Goal: Task Accomplishment & Management: Manage account settings

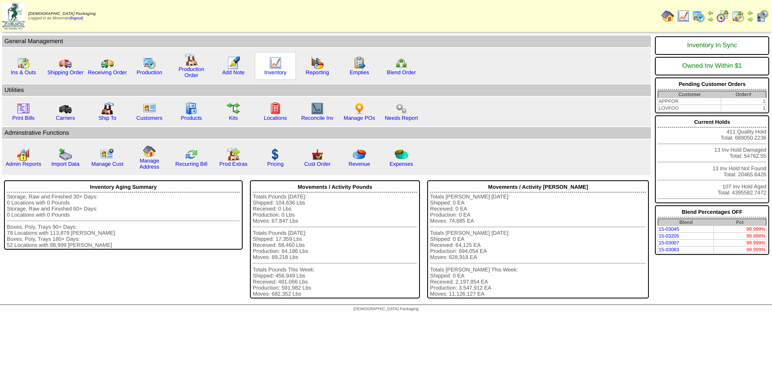
click at [279, 63] on img at bounding box center [275, 63] width 13 height 13
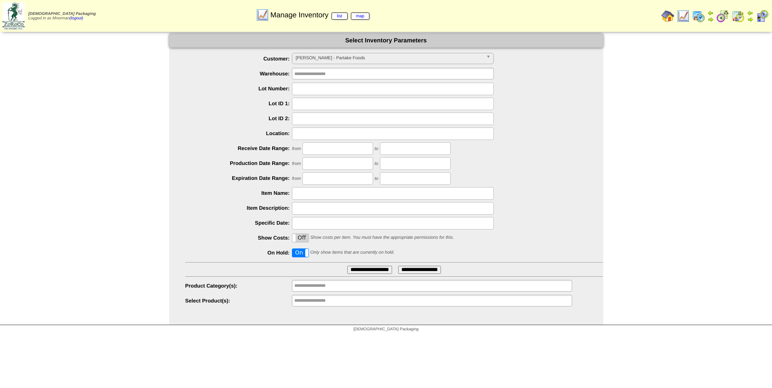
click at [375, 269] on input "**********" at bounding box center [369, 270] width 45 height 8
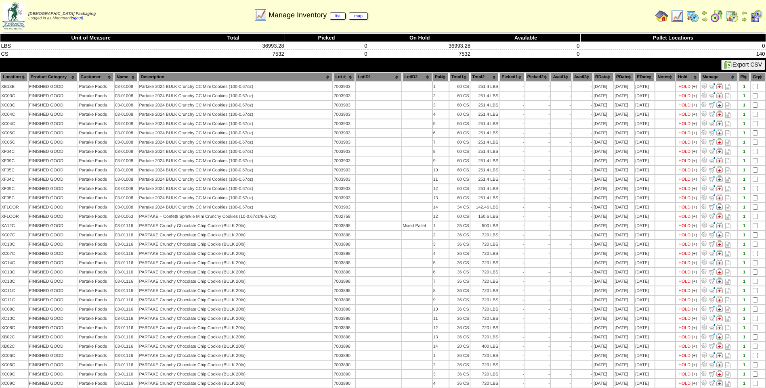
click at [337, 75] on th "Lot #" at bounding box center [343, 77] width 21 height 9
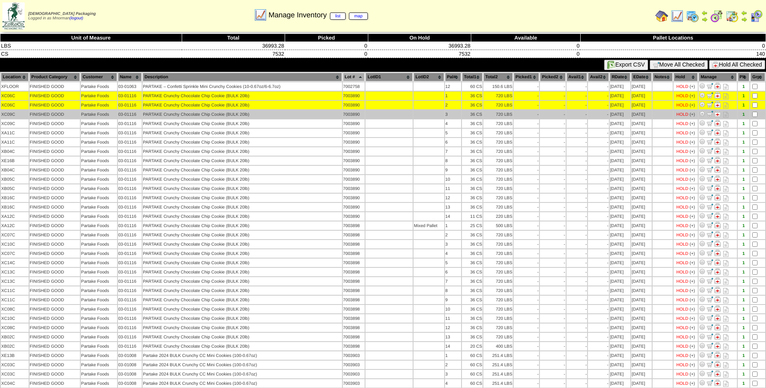
click at [758, 114] on td at bounding box center [757, 114] width 15 height 8
click at [756, 117] on td at bounding box center [757, 114] width 15 height 8
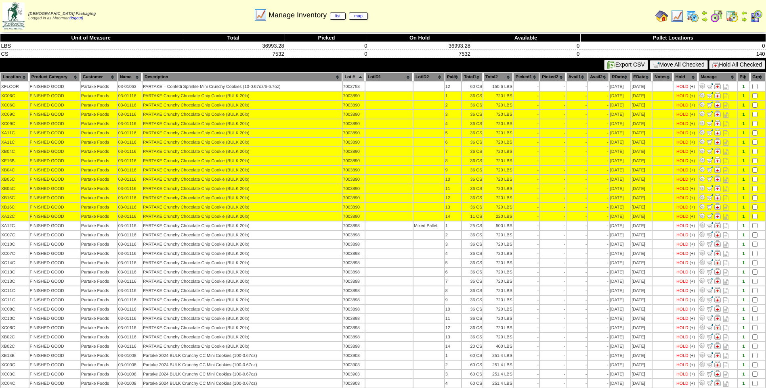
click at [741, 66] on button "Hold All Checked" at bounding box center [737, 64] width 56 height 9
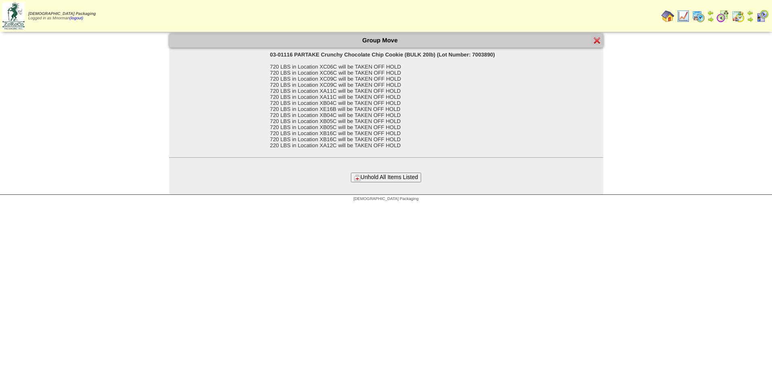
click at [391, 173] on button "Unhold All Items Listed" at bounding box center [386, 177] width 70 height 9
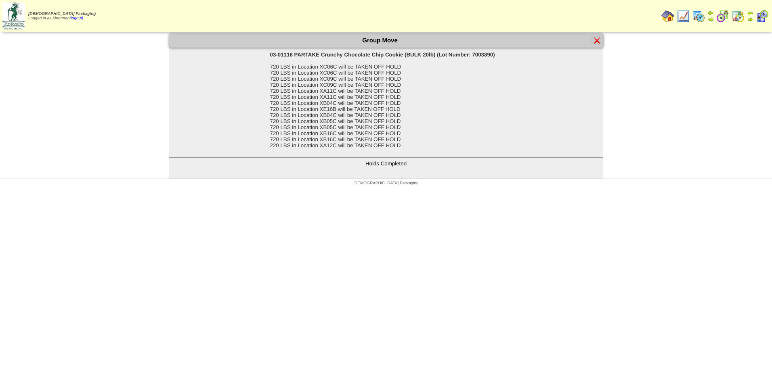
click at [599, 41] on img at bounding box center [597, 40] width 6 height 6
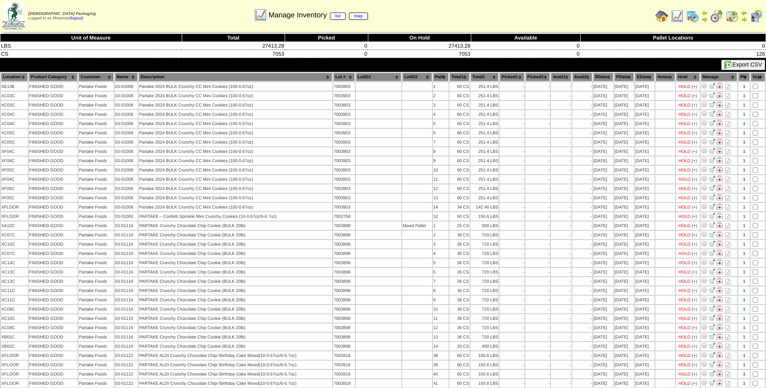
click at [335, 80] on th "Lot #" at bounding box center [343, 77] width 21 height 9
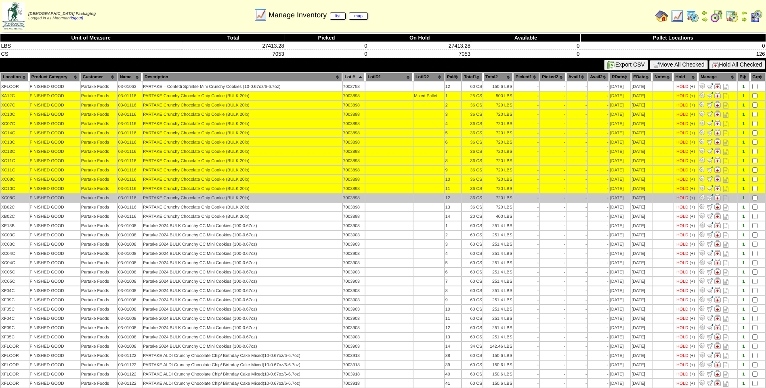
click at [756, 202] on td at bounding box center [757, 198] width 15 height 8
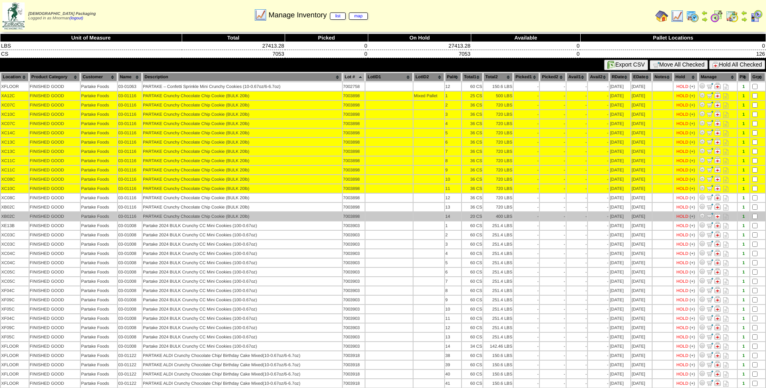
click at [757, 213] on td at bounding box center [757, 216] width 15 height 8
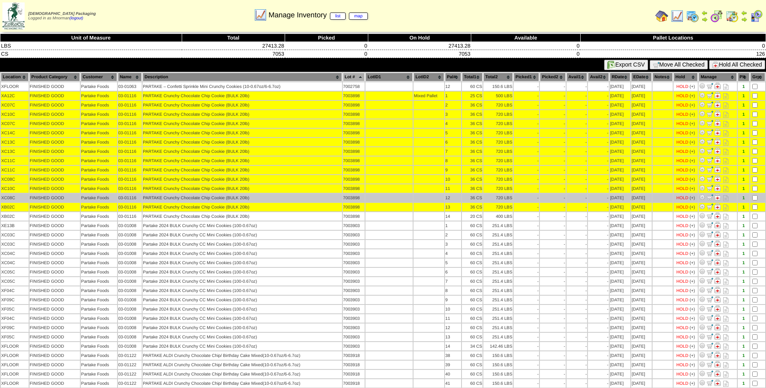
click at [756, 195] on td at bounding box center [757, 198] width 15 height 8
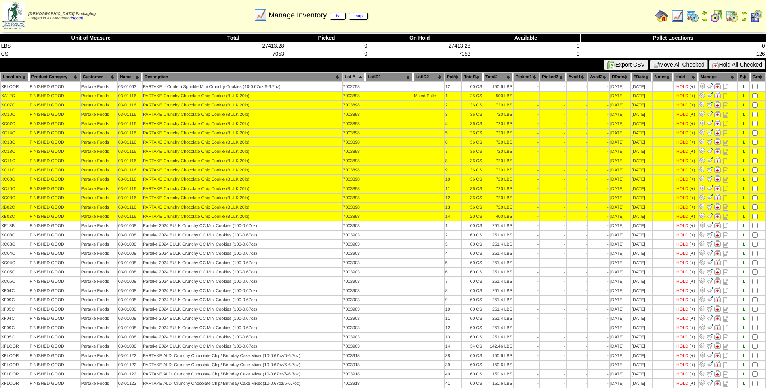
click at [727, 63] on button "Hold All Checked" at bounding box center [737, 64] width 56 height 9
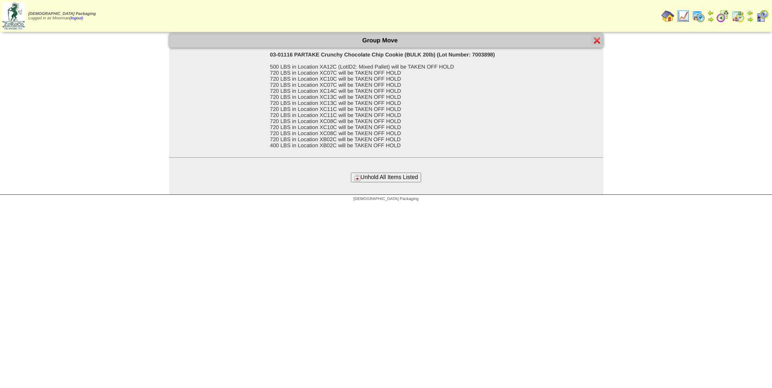
click at [390, 177] on button "Unhold All Items Listed" at bounding box center [386, 177] width 70 height 9
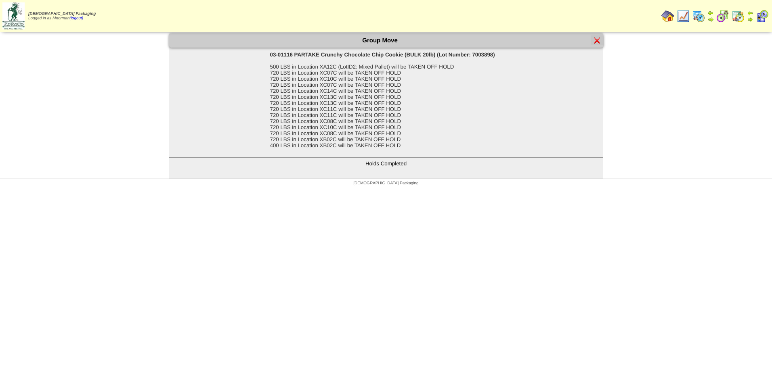
click at [595, 42] on img at bounding box center [597, 40] width 6 height 6
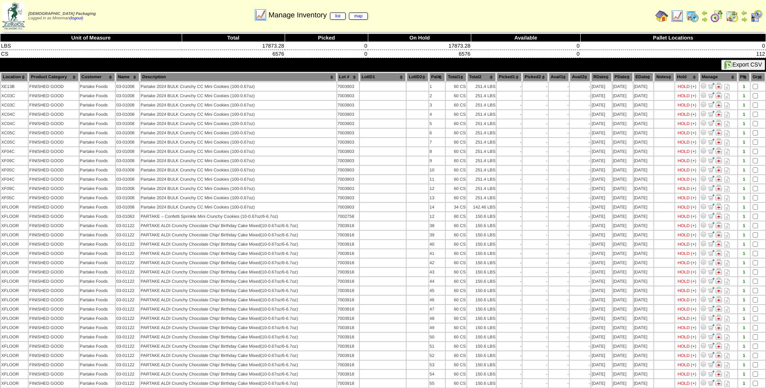
click at [343, 76] on th "Lot #" at bounding box center [348, 77] width 22 height 9
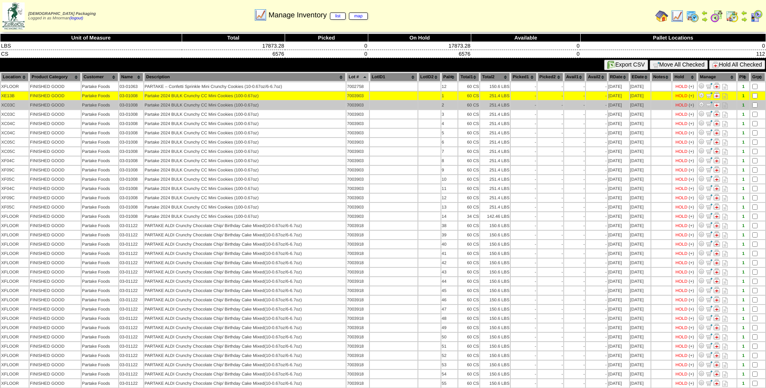
click at [756, 103] on td at bounding box center [757, 105] width 15 height 8
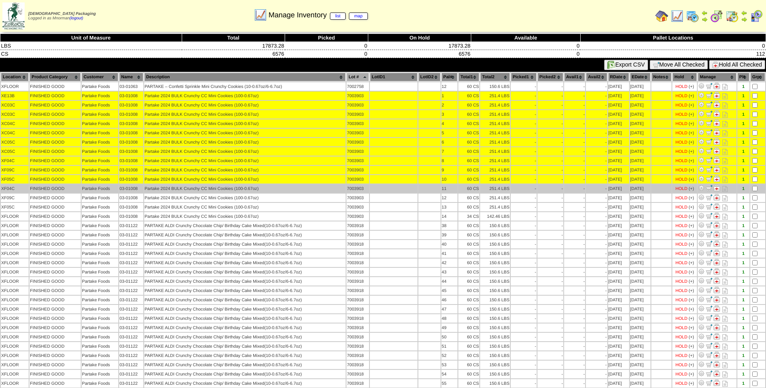
click at [754, 185] on td at bounding box center [757, 188] width 15 height 8
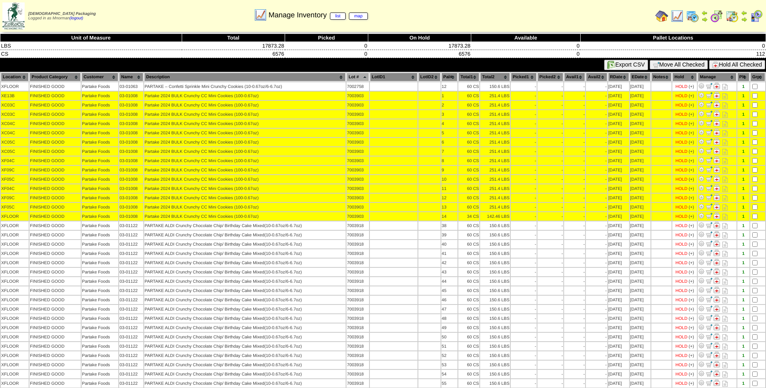
click at [722, 63] on button "Hold All Checked" at bounding box center [737, 64] width 56 height 9
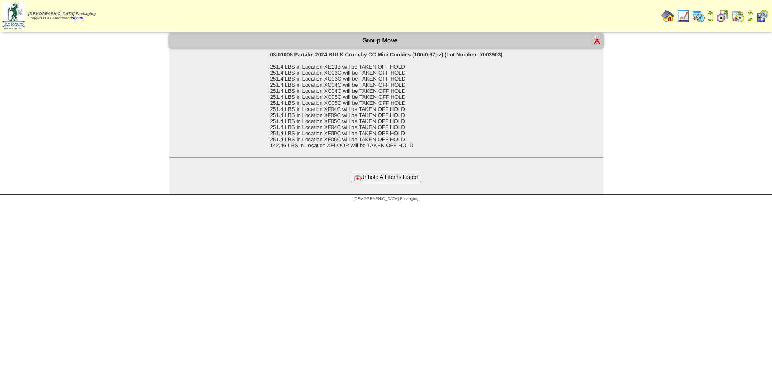
click at [402, 177] on button "Unhold All Items Listed" at bounding box center [386, 177] width 70 height 9
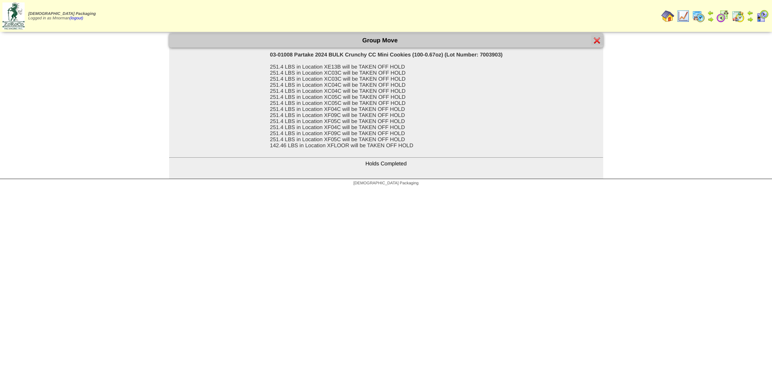
click at [599, 40] on img at bounding box center [597, 40] width 6 height 6
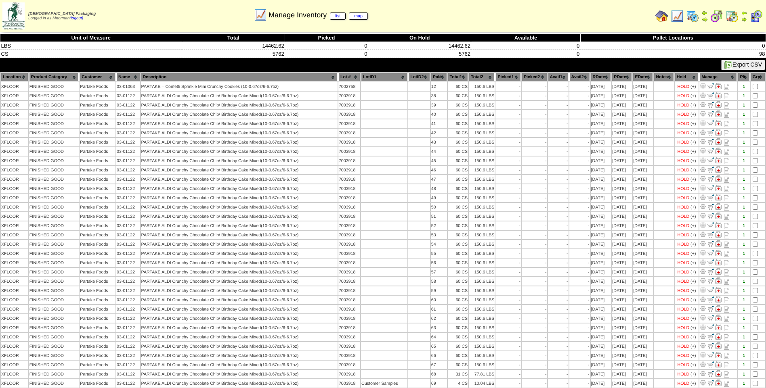
click at [348, 79] on th "Lot #" at bounding box center [349, 77] width 22 height 9
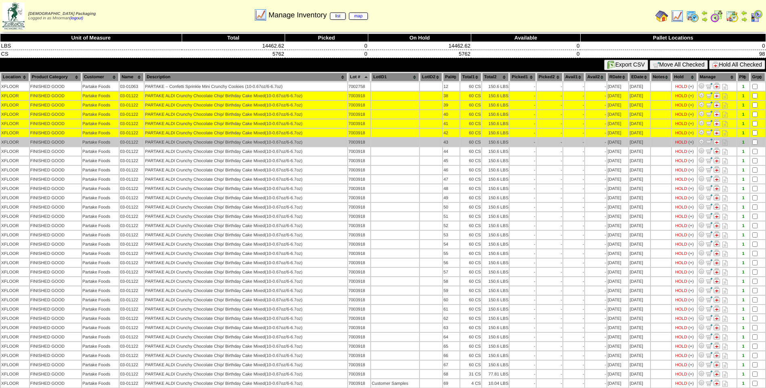
click at [755, 146] on td at bounding box center [757, 142] width 15 height 8
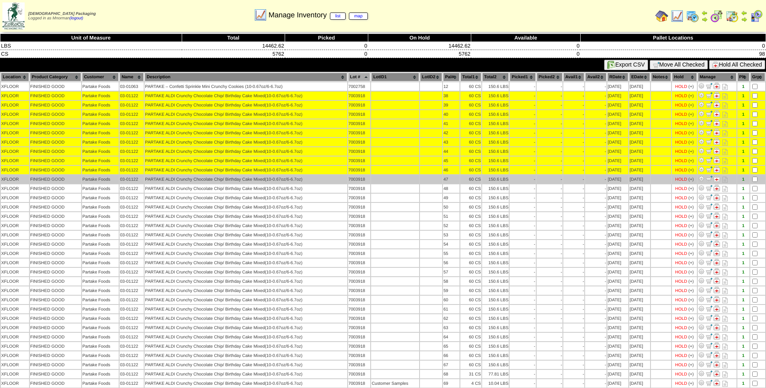
click at [757, 176] on td at bounding box center [757, 179] width 15 height 8
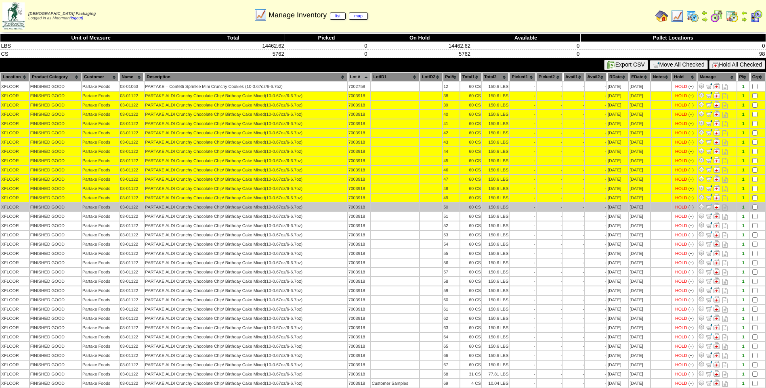
click at [755, 203] on td at bounding box center [757, 207] width 15 height 8
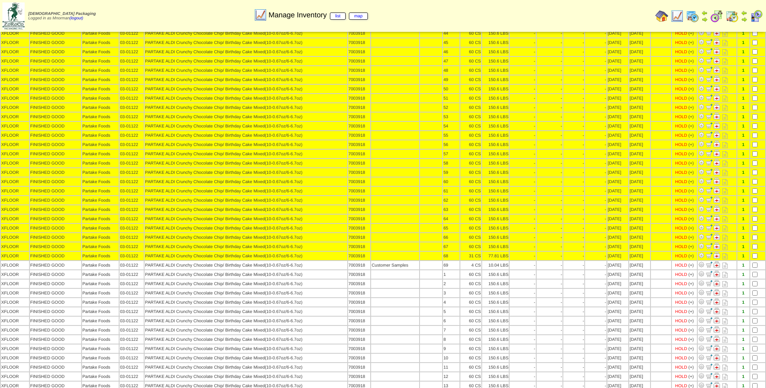
scroll to position [121, 0]
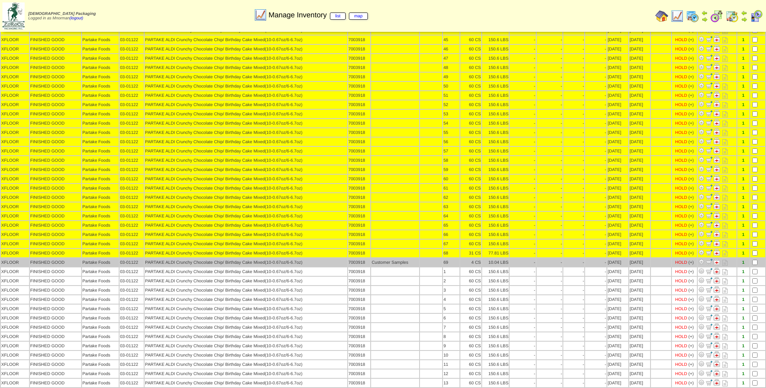
click at [756, 265] on td at bounding box center [757, 262] width 15 height 8
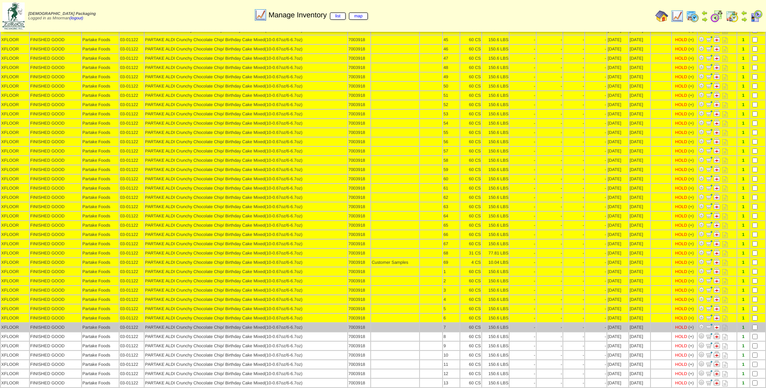
click at [758, 329] on td at bounding box center [757, 327] width 15 height 8
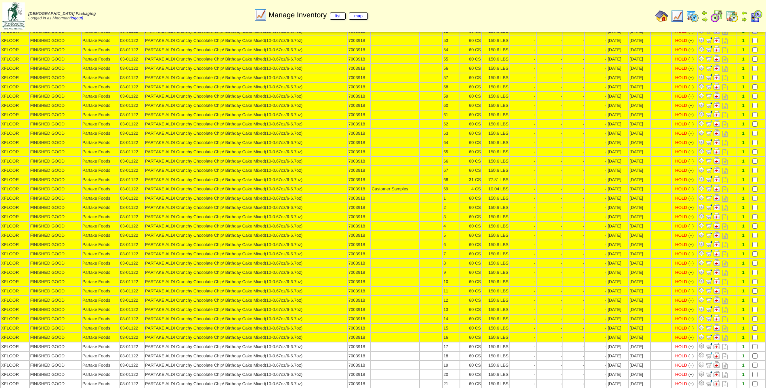
scroll to position [242, 0]
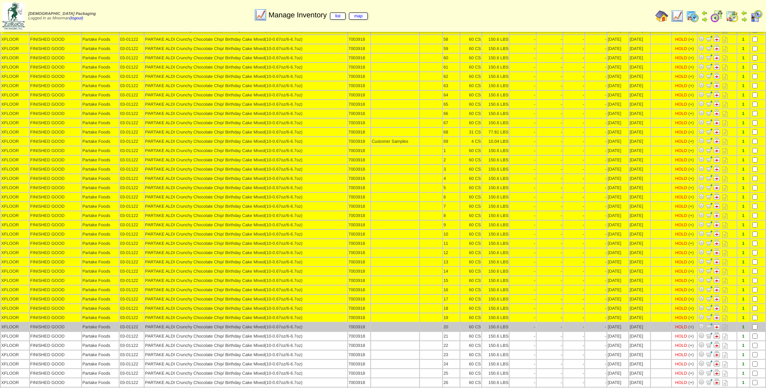
click at [755, 324] on td at bounding box center [757, 327] width 15 height 8
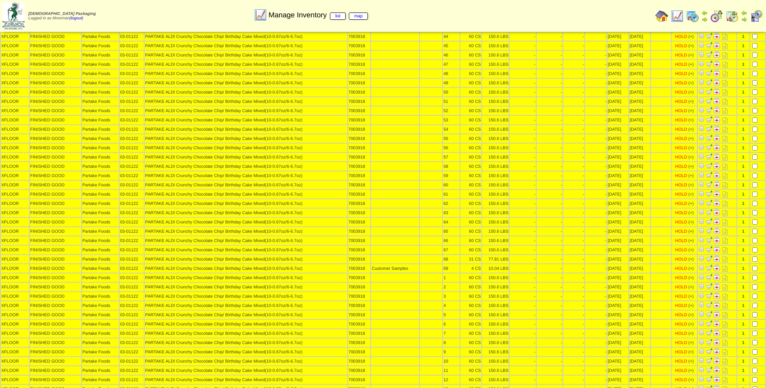
scroll to position [0, 0]
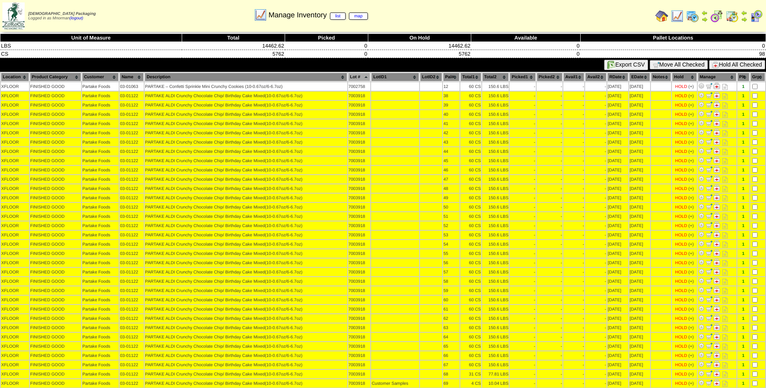
click at [728, 65] on button "Hold All Checked" at bounding box center [737, 64] width 56 height 9
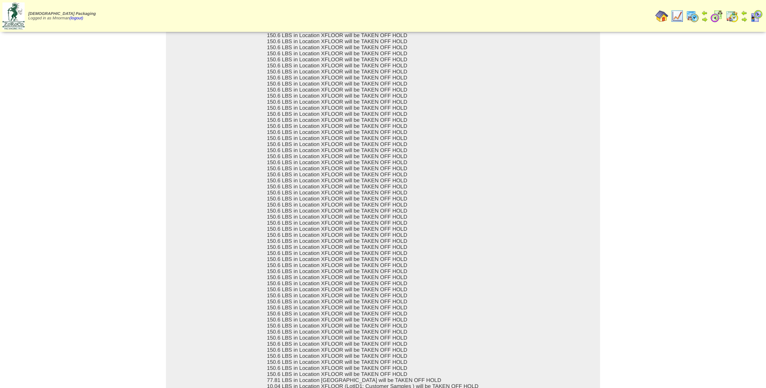
scroll to position [151, 0]
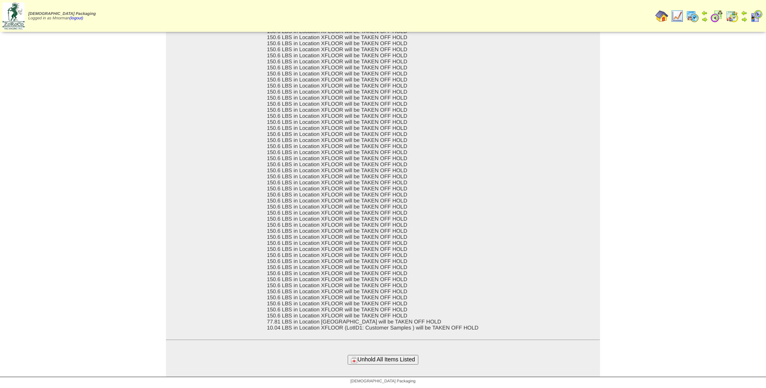
click at [400, 358] on button "Unhold All Items Listed" at bounding box center [383, 359] width 70 height 9
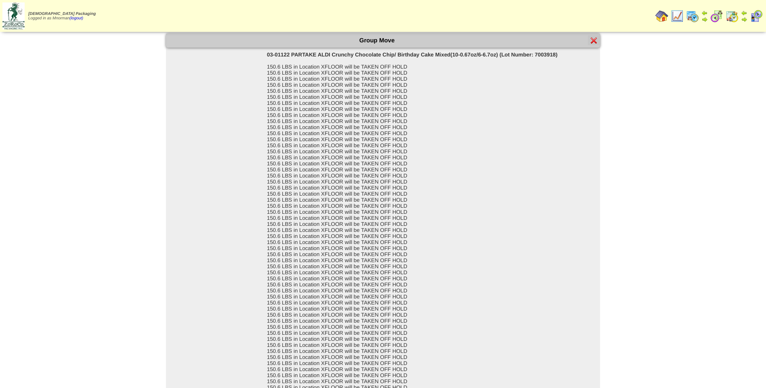
click at [590, 43] on div at bounding box center [594, 41] width 12 height 10
click at [593, 41] on img at bounding box center [593, 40] width 6 height 6
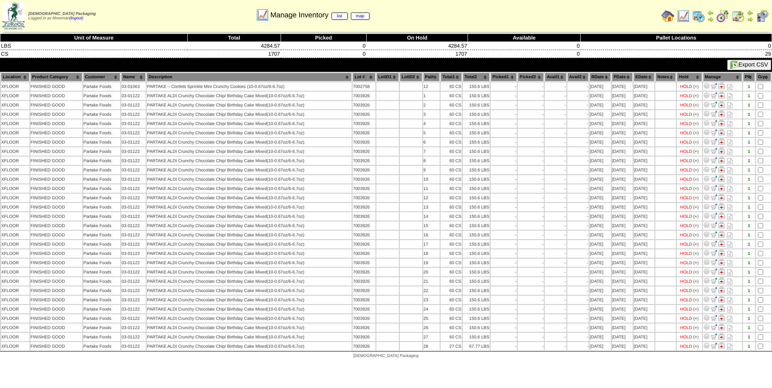
click at [686, 16] on img at bounding box center [682, 16] width 13 height 13
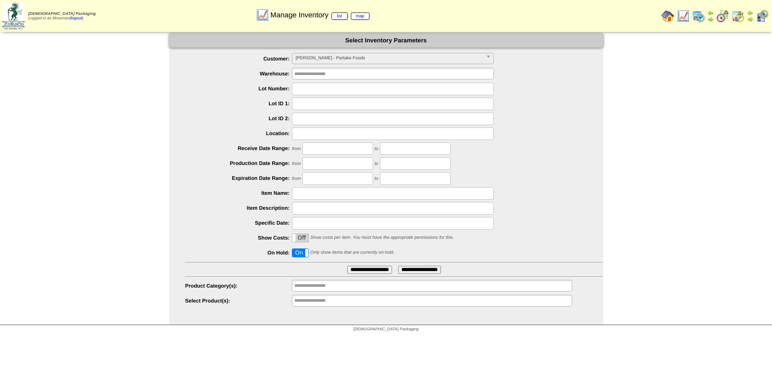
click at [360, 61] on span "[PERSON_NAME] - Partake Foods" at bounding box center [388, 58] width 187 height 10
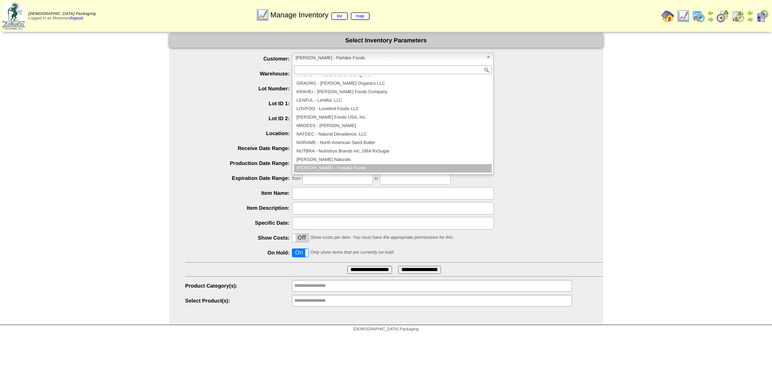
scroll to position [76, 0]
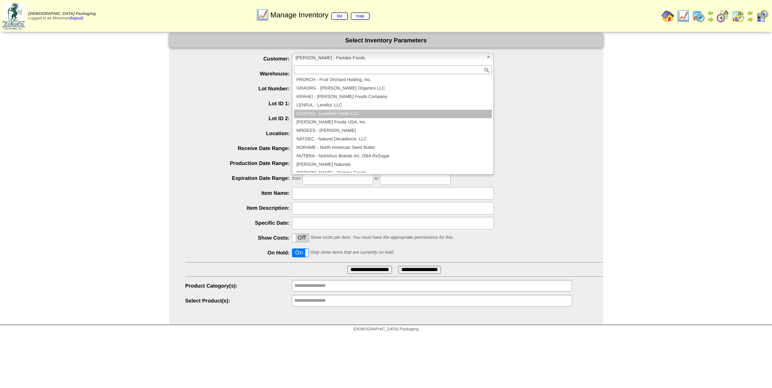
click at [368, 113] on li "LOVFOO - Lovebird Foods LLC" at bounding box center [393, 114] width 198 height 8
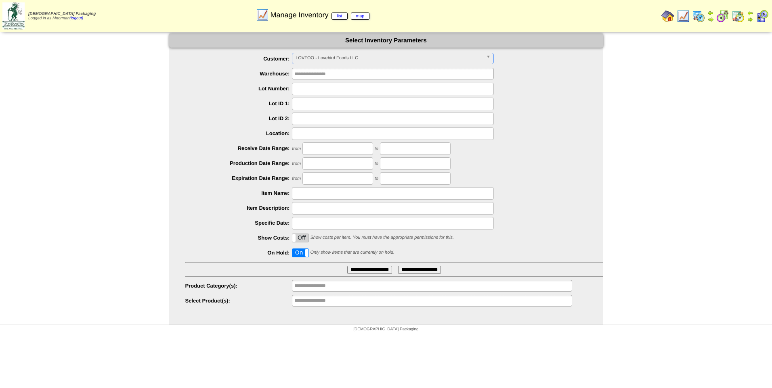
click at [347, 270] on input "**********" at bounding box center [369, 270] width 45 height 8
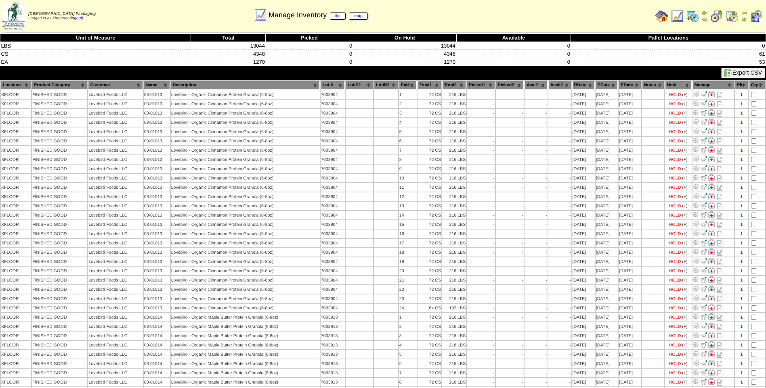
click at [331, 87] on th "Lot #" at bounding box center [332, 85] width 24 height 9
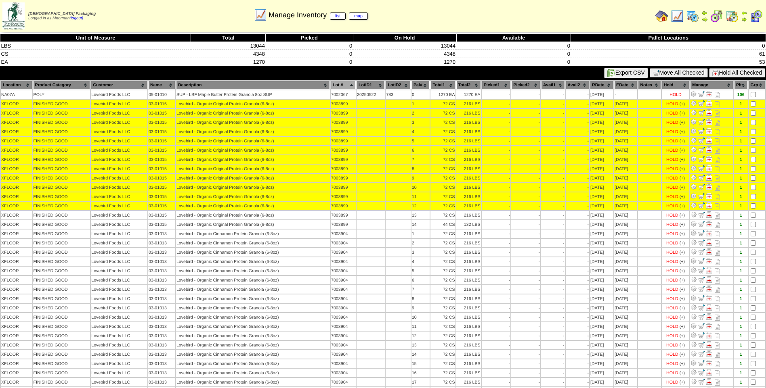
click at [754, 210] on table "Location Product Category Customer Name Description Lot # LotID1 LotID2 POLY" at bounding box center [383, 373] width 766 height 586
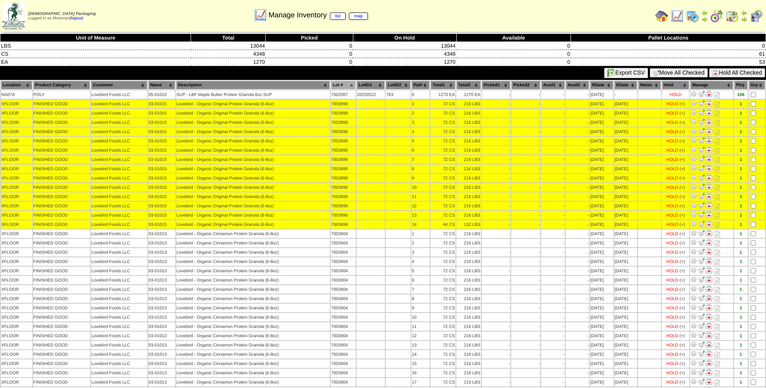
click at [752, 73] on button "Hold All Checked" at bounding box center [737, 72] width 56 height 9
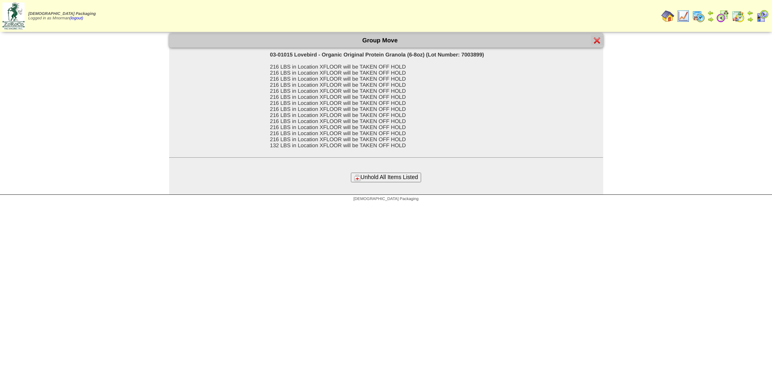
click at [390, 172] on form "Group Move 03-01015 Lovebird - Organic Original Protein Granola (6-8oz) (Lot Nu…" at bounding box center [386, 108] width 434 height 149
click at [390, 174] on button "Unhold All Items Listed" at bounding box center [386, 177] width 70 height 9
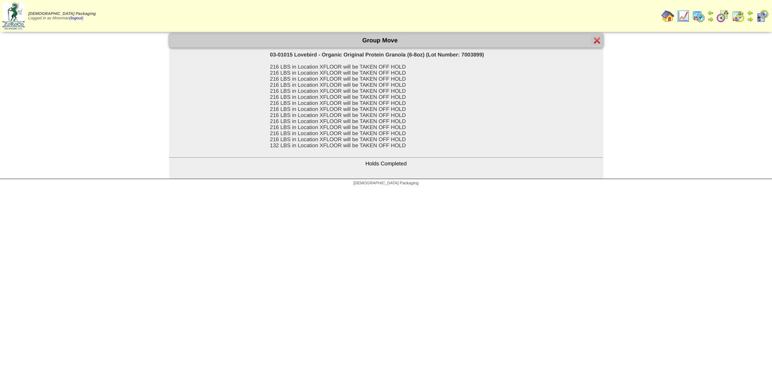
drag, startPoint x: 427, startPoint y: 265, endPoint x: 419, endPoint y: 261, distance: 9.0
click at [427, 190] on html "[DEMOGRAPHIC_DATA] Packaging Logged in as Mnorman (logout) Print All" at bounding box center [386, 95] width 772 height 190
click at [599, 42] on img at bounding box center [597, 40] width 6 height 6
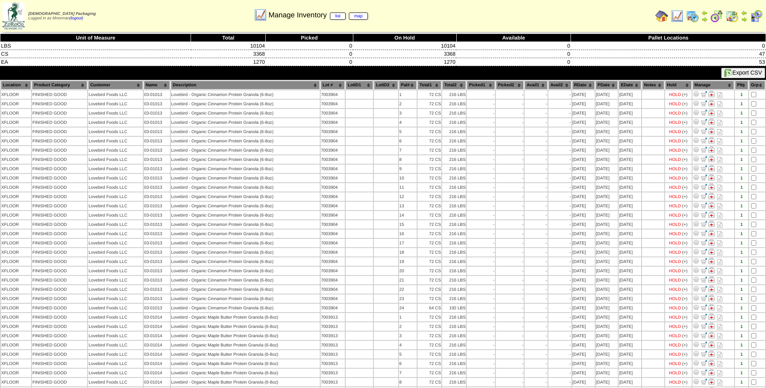
click at [327, 83] on th "Lot #" at bounding box center [332, 85] width 24 height 9
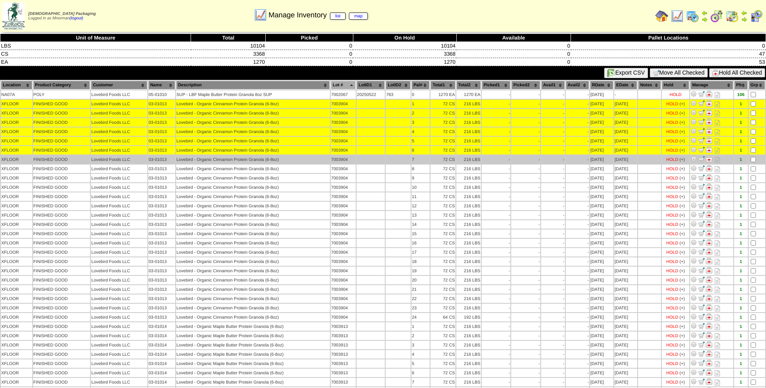
click at [755, 157] on td at bounding box center [756, 159] width 17 height 8
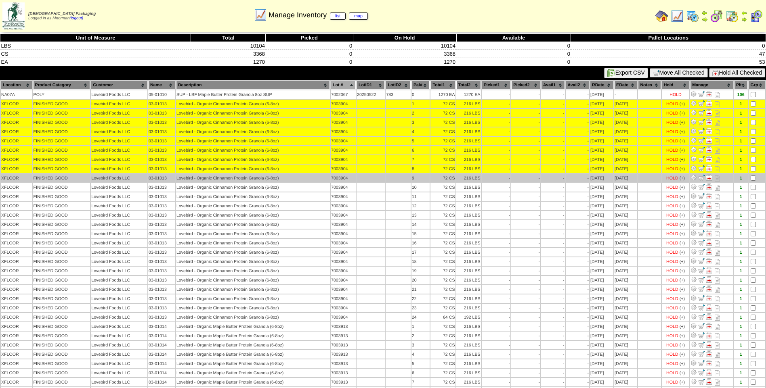
click at [754, 174] on tbody "NA07A POLY 783 0" at bounding box center [383, 312] width 764 height 445
drag, startPoint x: 754, startPoint y: 174, endPoint x: 752, endPoint y: 181, distance: 7.0
click at [753, 182] on td at bounding box center [756, 178] width 17 height 8
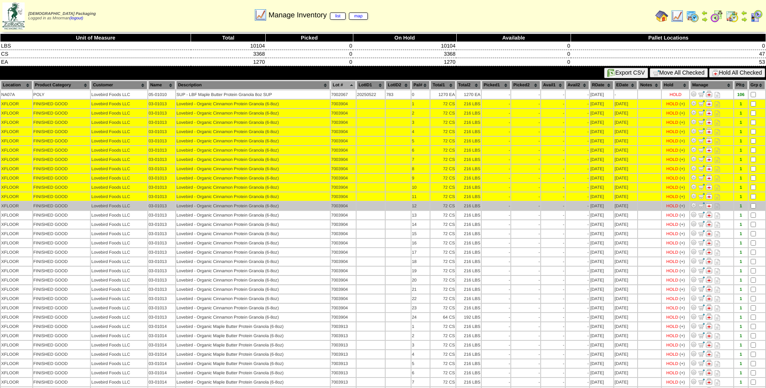
click at [754, 203] on td at bounding box center [756, 206] width 17 height 8
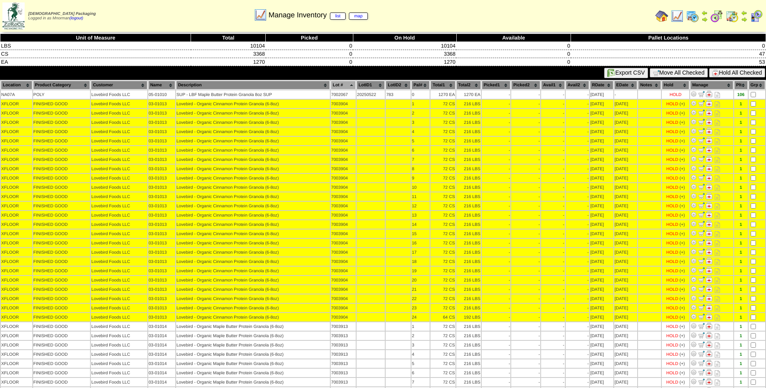
click at [745, 73] on button "Hold All Checked" at bounding box center [737, 72] width 56 height 9
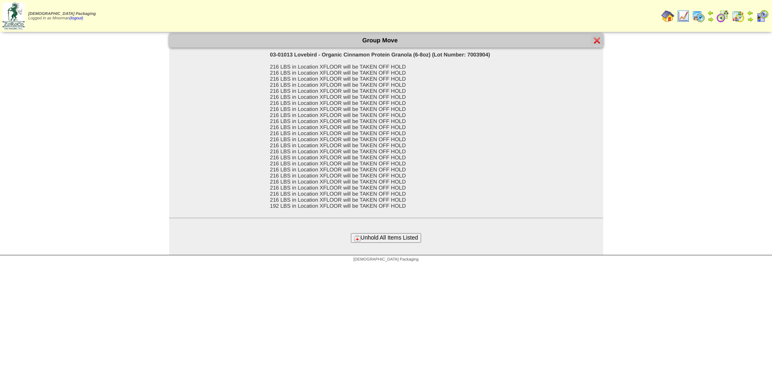
click at [405, 239] on button "Unhold All Items Listed" at bounding box center [386, 237] width 70 height 9
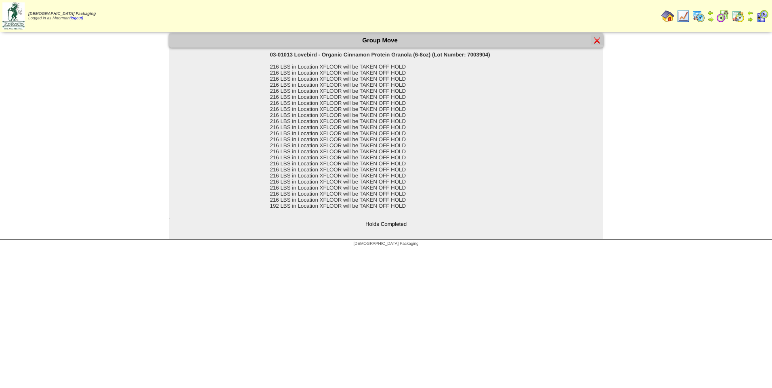
click at [592, 38] on div at bounding box center [597, 41] width 12 height 10
click at [595, 39] on img at bounding box center [597, 40] width 6 height 6
